Goal: Navigation & Orientation: Go to known website

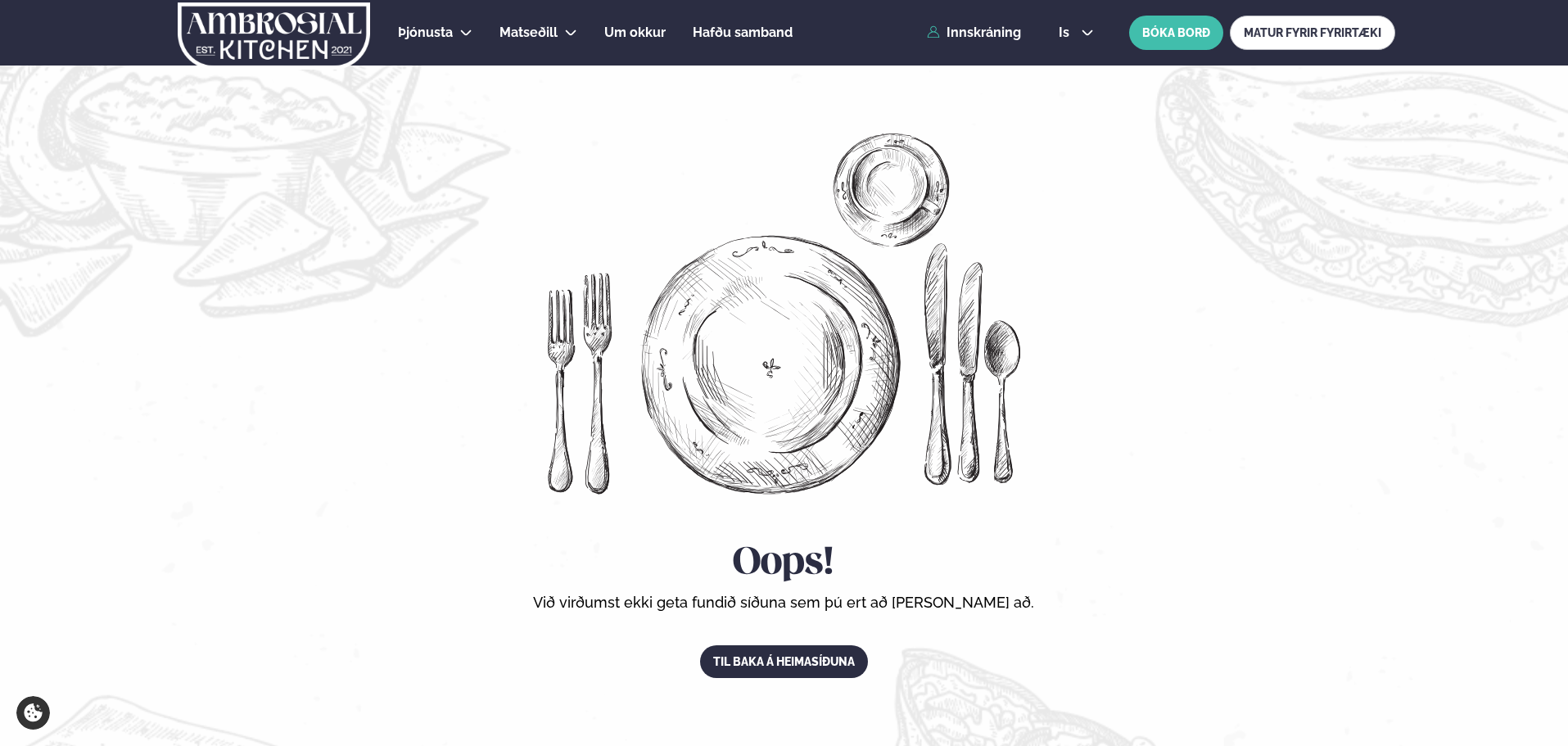
drag, startPoint x: 1077, startPoint y: 27, endPoint x: 1079, endPoint y: 42, distance: 15.1
click at [1077, 27] on button "is" at bounding box center [1077, 32] width 61 height 13
click at [1071, 95] on link "is" at bounding box center [1077, 95] width 61 height 33
click at [1074, 37] on button "is" at bounding box center [1077, 32] width 61 height 13
click at [1074, 59] on link "en" at bounding box center [1077, 62] width 61 height 33
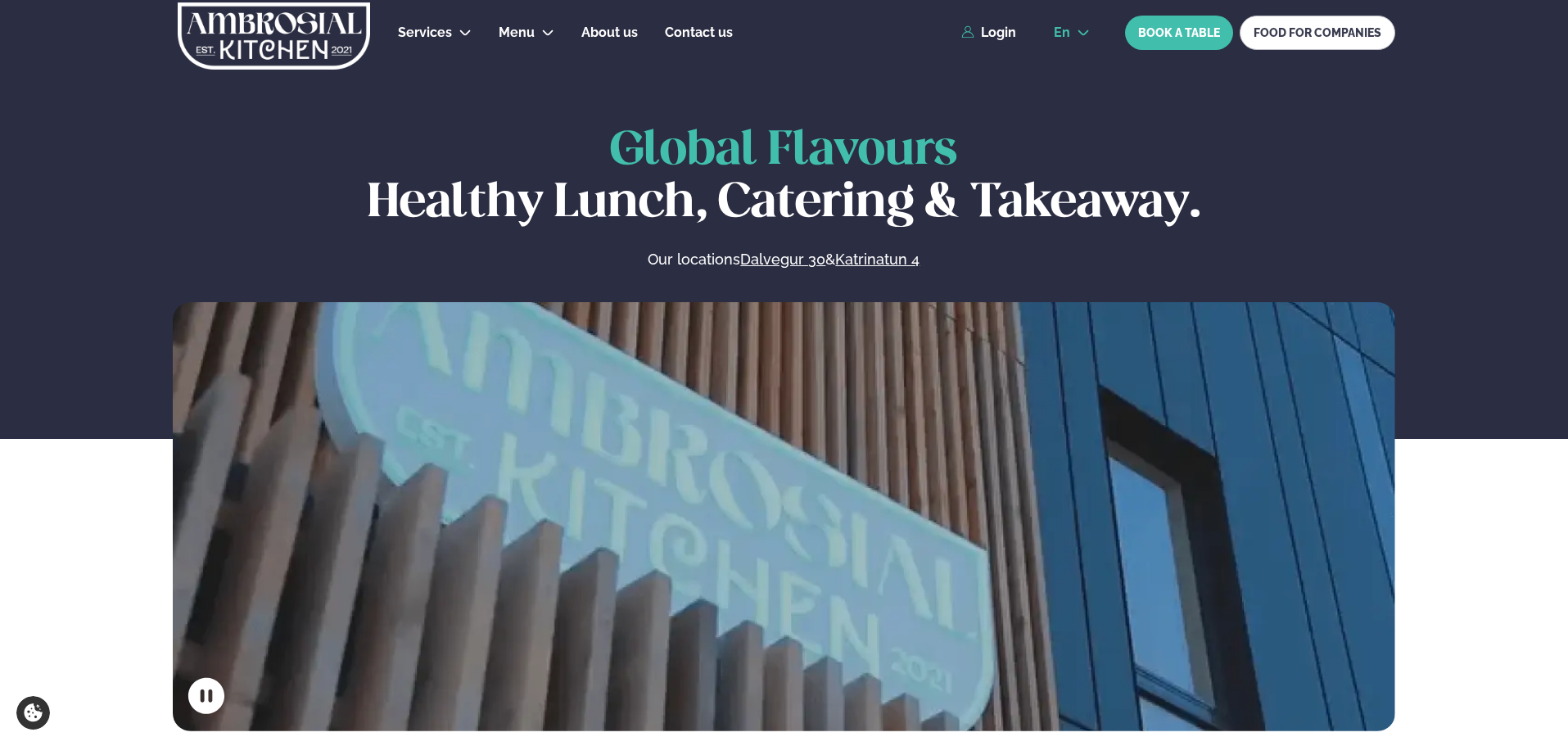
click at [1084, 34] on icon at bounding box center [1084, 33] width 11 height 6
click at [1069, 98] on link "is" at bounding box center [1072, 95] width 62 height 33
